Goal: Information Seeking & Learning: Learn about a topic

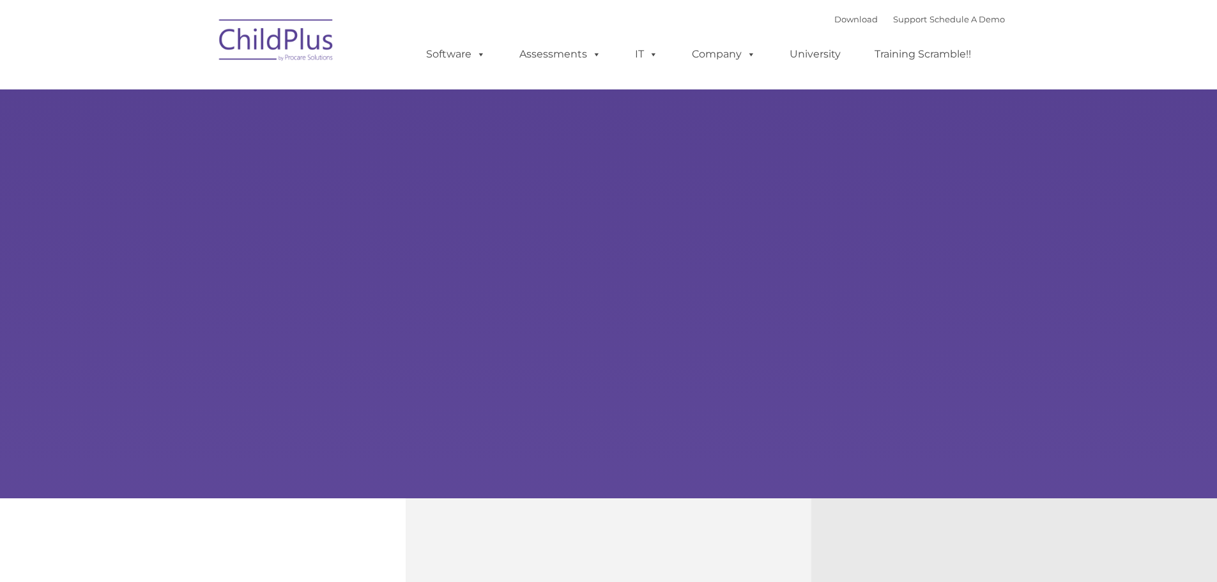
select select "MEDIUM"
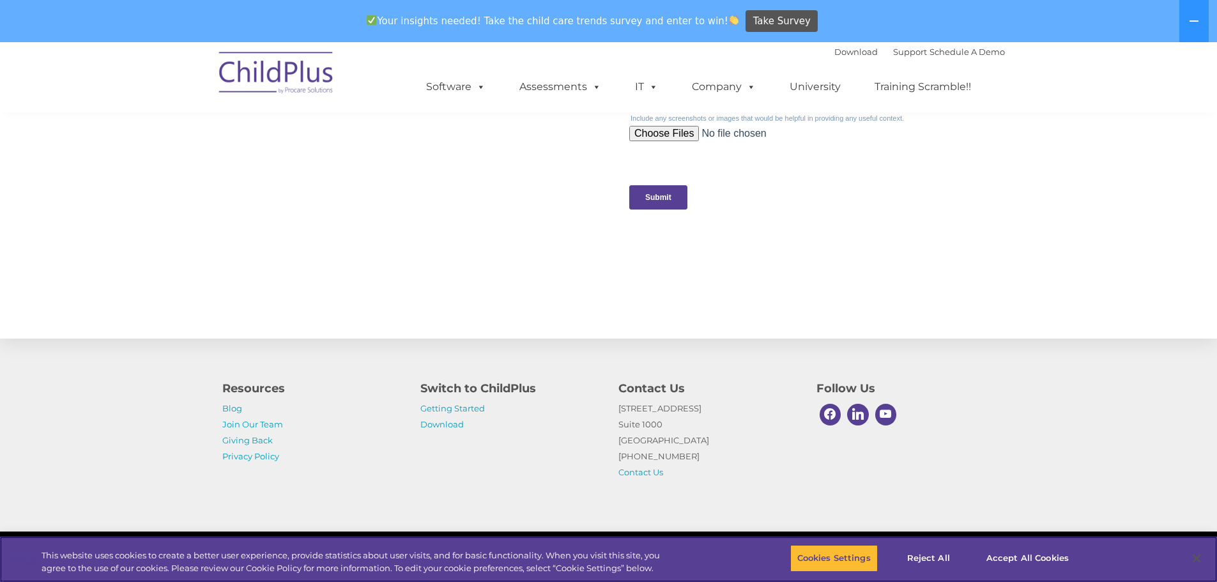
scroll to position [1284, 0]
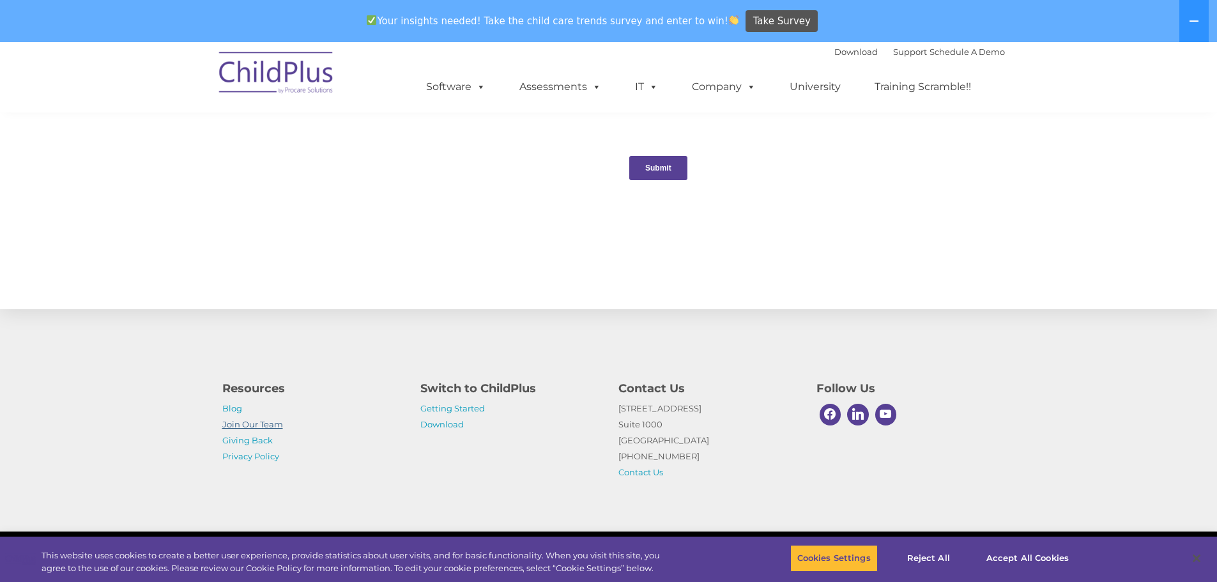
click at [245, 424] on link "Join Our Team" at bounding box center [252, 424] width 61 height 10
click at [799, 86] on link "University" at bounding box center [815, 87] width 77 height 26
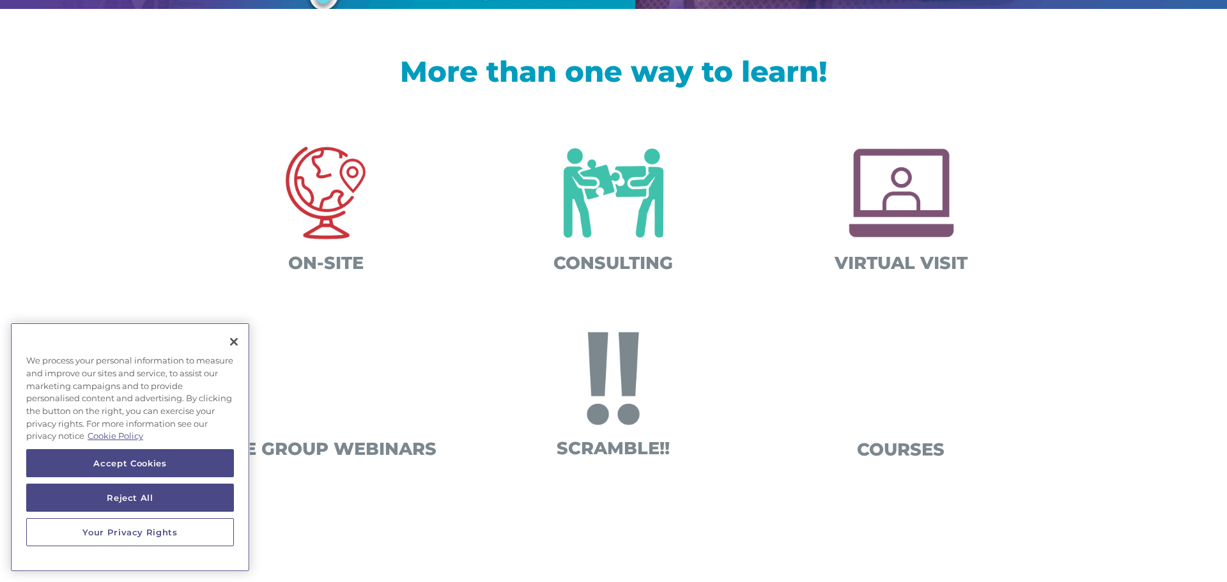
scroll to position [409, 0]
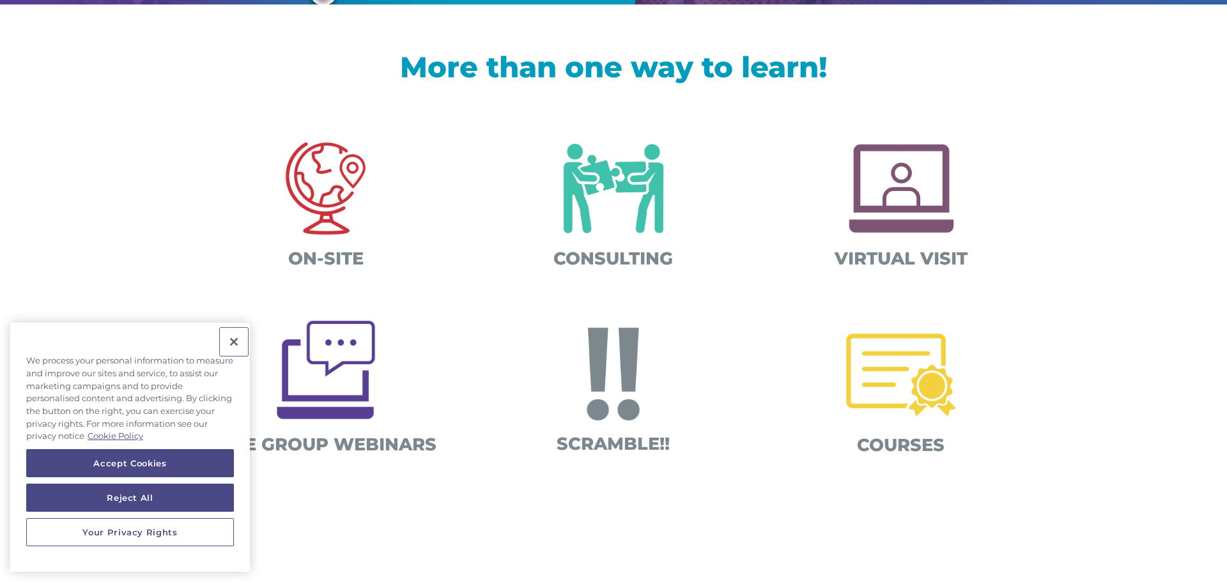
click at [229, 342] on button "Close" at bounding box center [234, 342] width 28 height 28
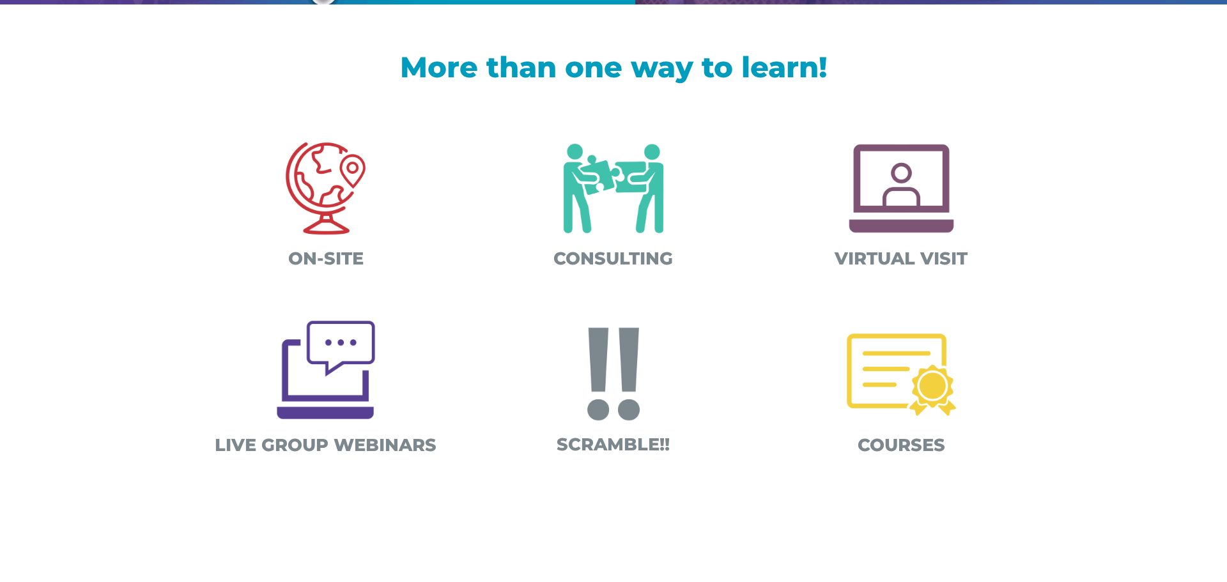
click at [919, 397] on img at bounding box center [901, 375] width 134 height 134
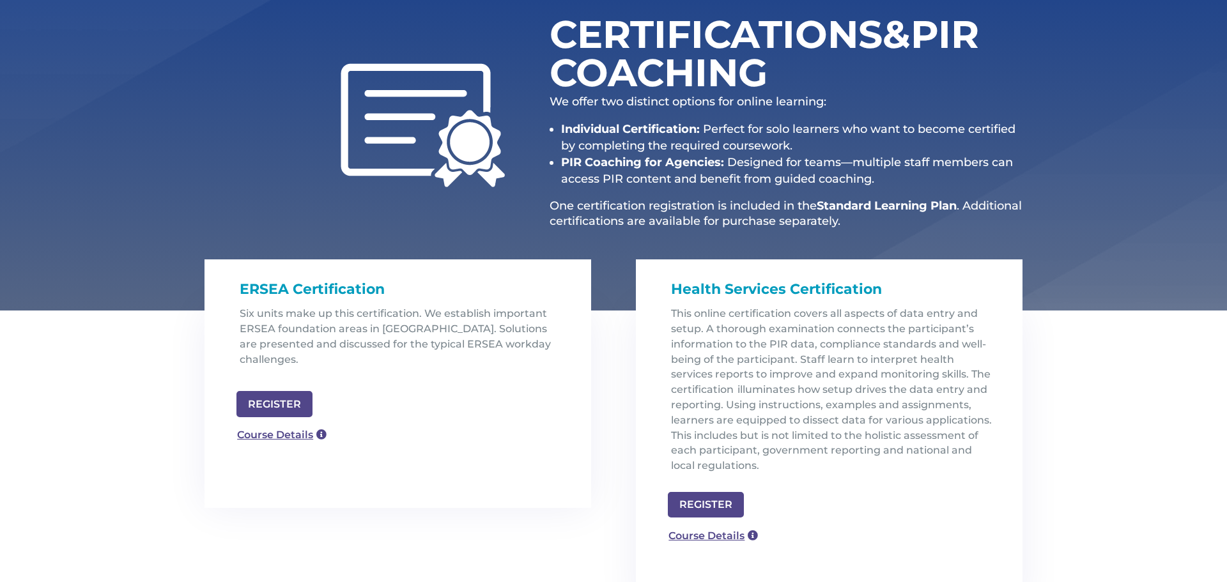
scroll to position [164, 0]
